Goal: Register for event/course

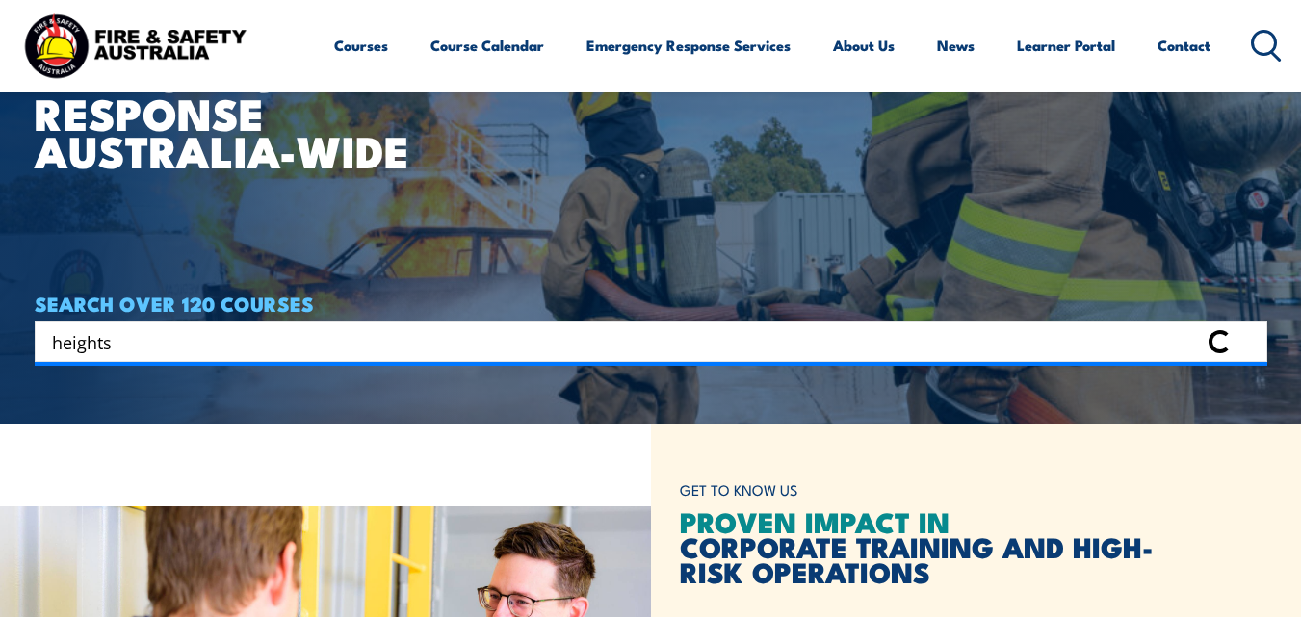
type input "heights"
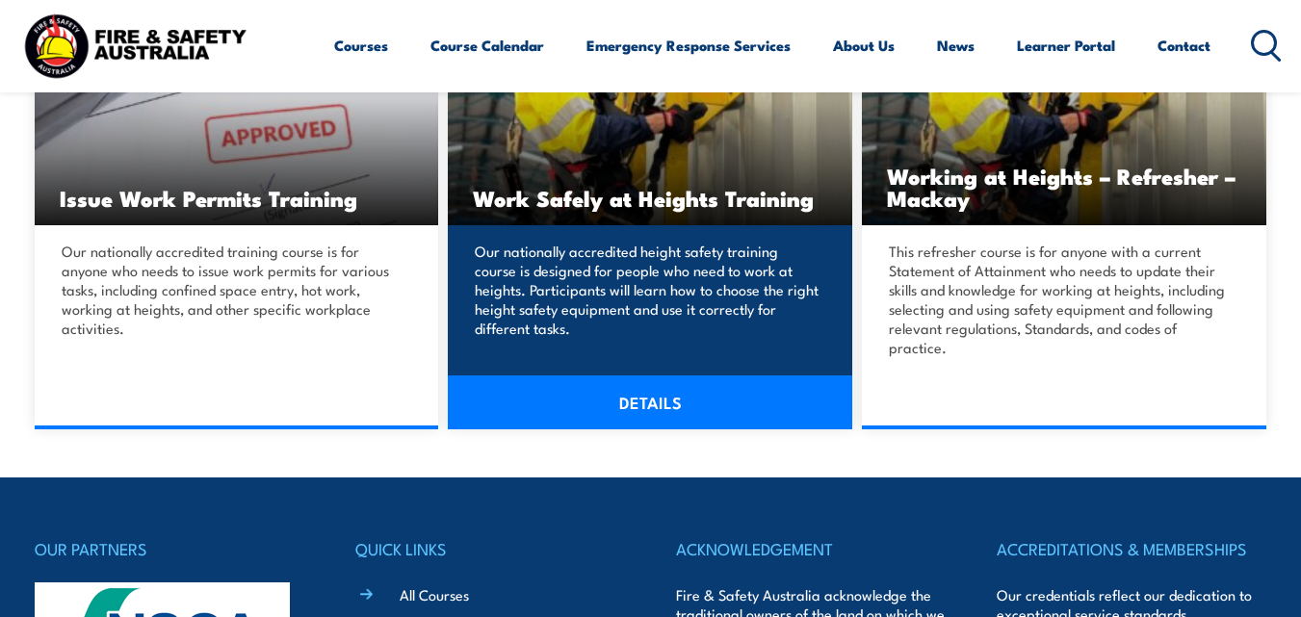
click at [637, 394] on link "DETAILS" at bounding box center [650, 403] width 404 height 54
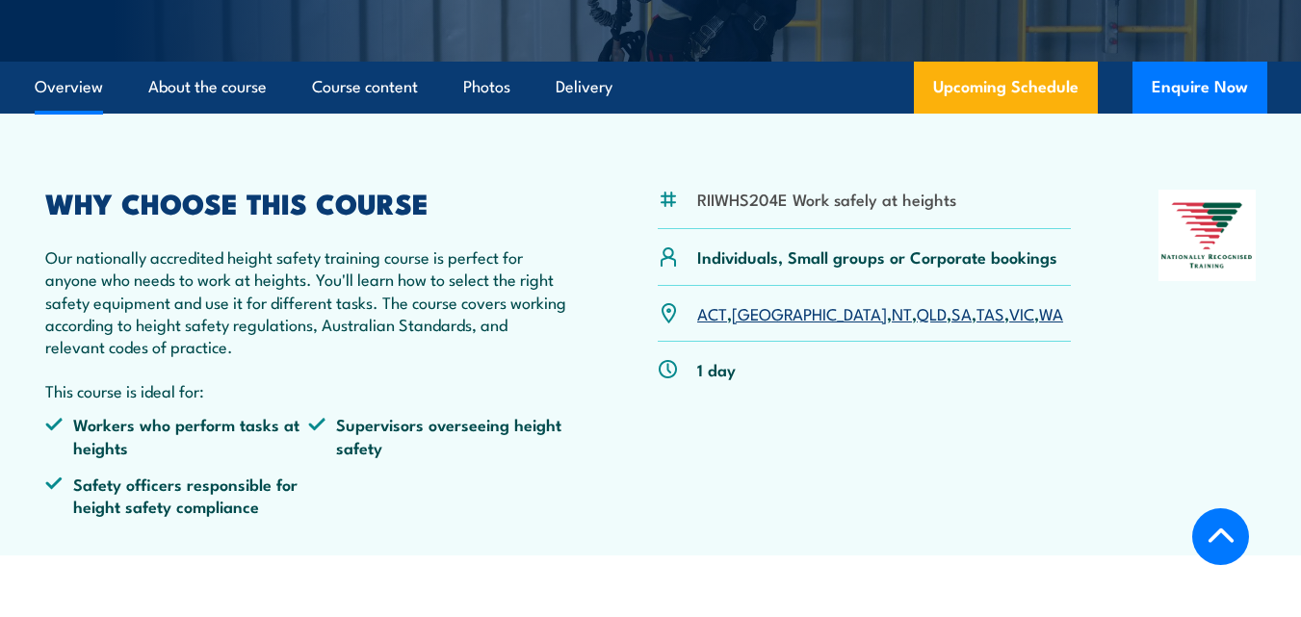
scroll to position [481, 0]
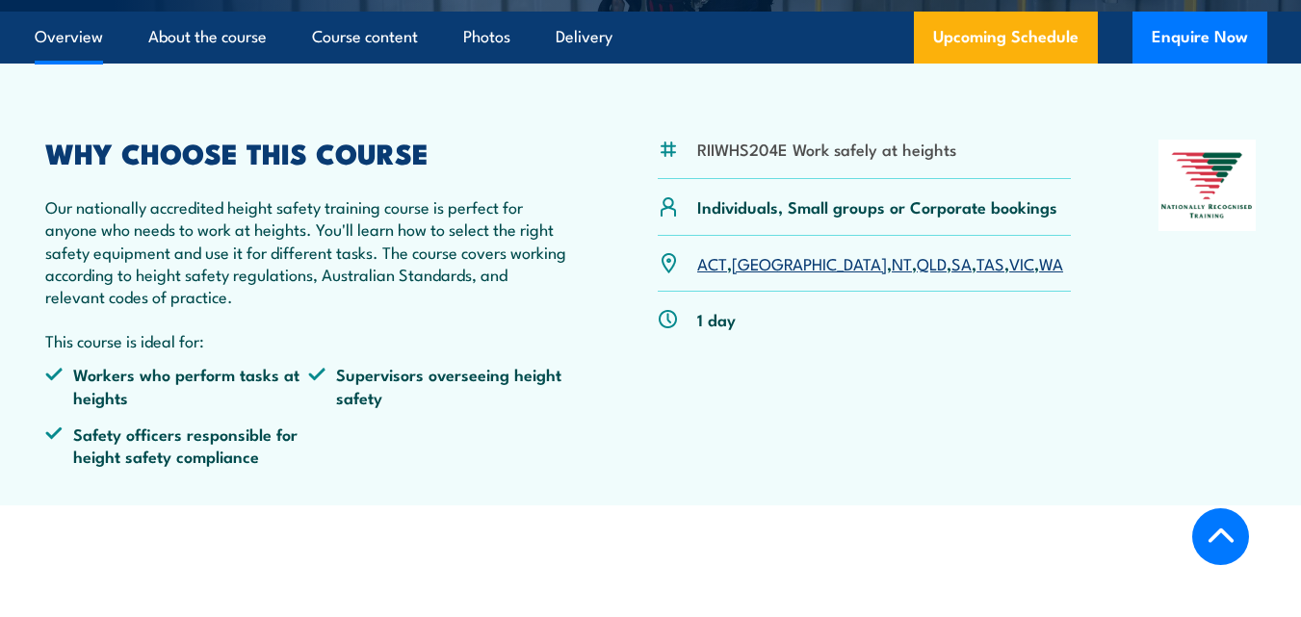
click at [951, 266] on link "SA" at bounding box center [961, 262] width 20 height 23
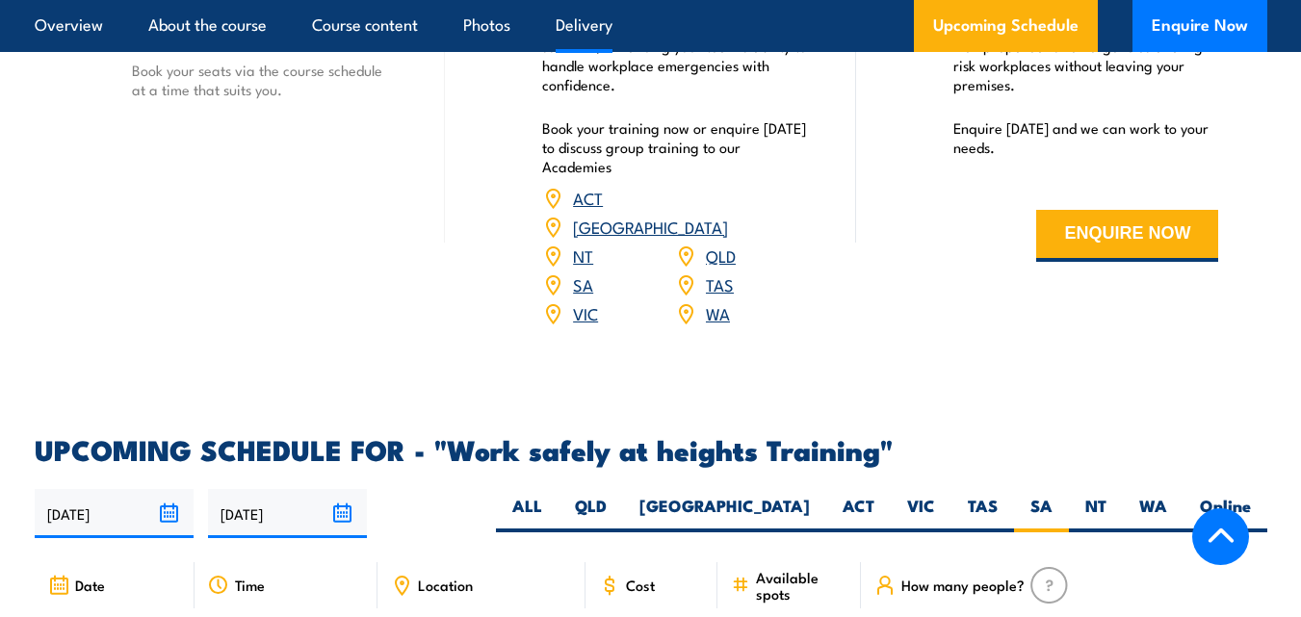
scroll to position [2404, 0]
